Goal: Task Accomplishment & Management: Use online tool/utility

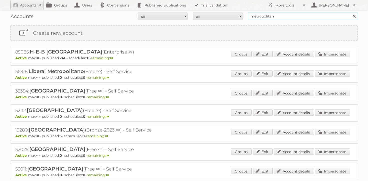
click at [268, 16] on input "metropolitan" at bounding box center [303, 17] width 110 height 8
type input "maxroy"
click at [350, 13] on input "Search" at bounding box center [354, 17] width 8 height 8
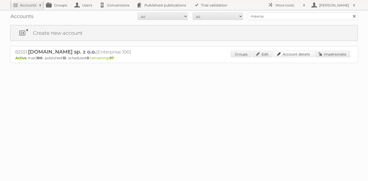
click at [284, 53] on link "Account details" at bounding box center [293, 54] width 40 height 7
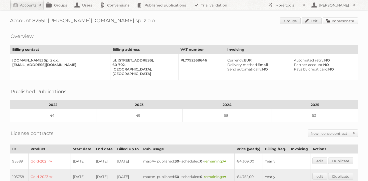
click at [332, 22] on link "Impersonate" at bounding box center [339, 21] width 35 height 7
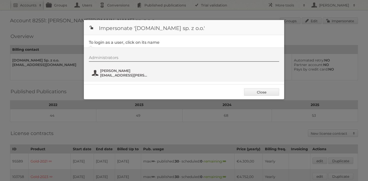
click at [113, 73] on span "bartosz.berlinski@maxroy.com" at bounding box center [124, 75] width 49 height 5
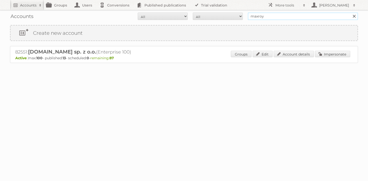
click at [280, 13] on input "maxroy" at bounding box center [303, 17] width 110 height 8
type input "gratis"
click at [350, 13] on input "Search" at bounding box center [354, 17] width 8 height 8
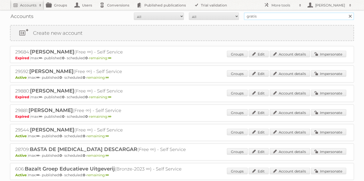
click at [259, 18] on input "gratis" at bounding box center [299, 17] width 110 height 8
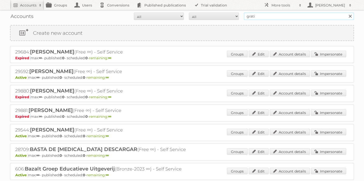
type input "gratis"
click at [346, 13] on input "Search" at bounding box center [350, 17] width 8 height 8
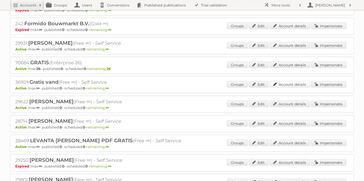
scroll to position [375, 0]
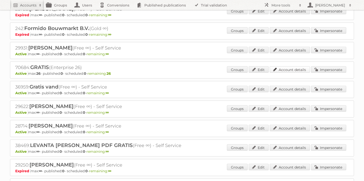
drag, startPoint x: 290, startPoint y: 63, endPoint x: 288, endPoint y: 66, distance: 2.8
click at [290, 66] on div "Groups Edit Account details Impersonate" at bounding box center [286, 70] width 119 height 8
click at [292, 68] on link "Account details" at bounding box center [290, 69] width 40 height 7
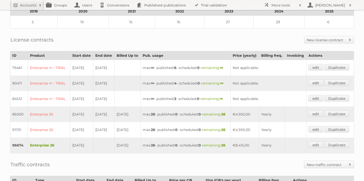
scroll to position [154, 0]
